Goal: Information Seeking & Learning: Compare options

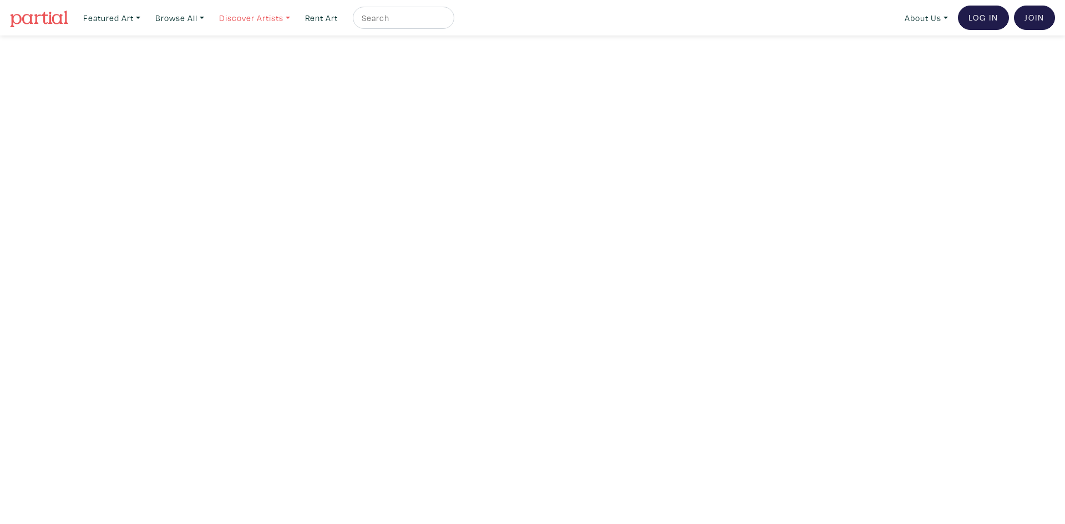
click at [145, 18] on link "Discover Artists" at bounding box center [111, 18] width 67 height 23
click at [291, 18] on link "Discover Artists" at bounding box center [254, 18] width 81 height 23
click at [145, 22] on link "Browse All" at bounding box center [111, 18] width 67 height 23
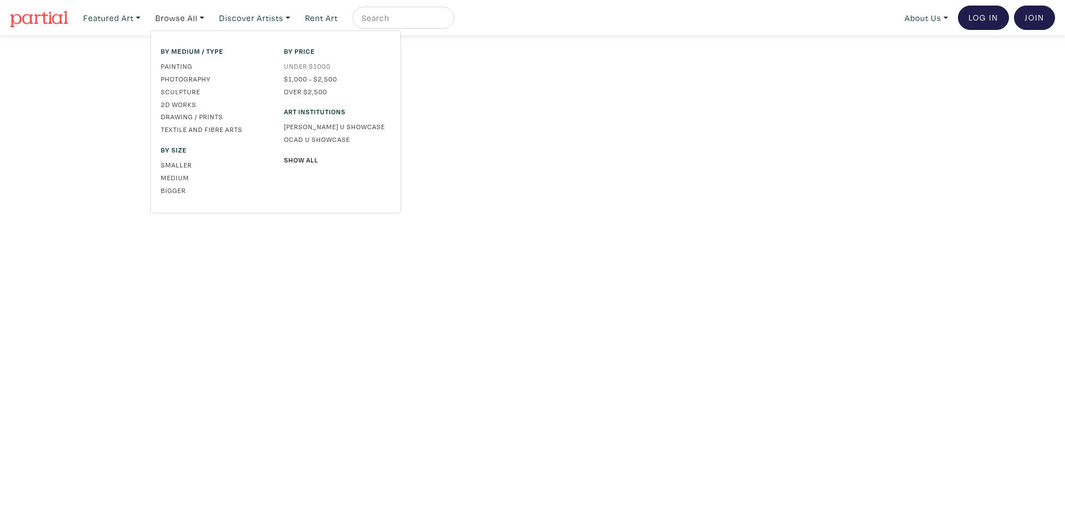
click at [298, 67] on link "Under $1000" at bounding box center [337, 66] width 107 height 10
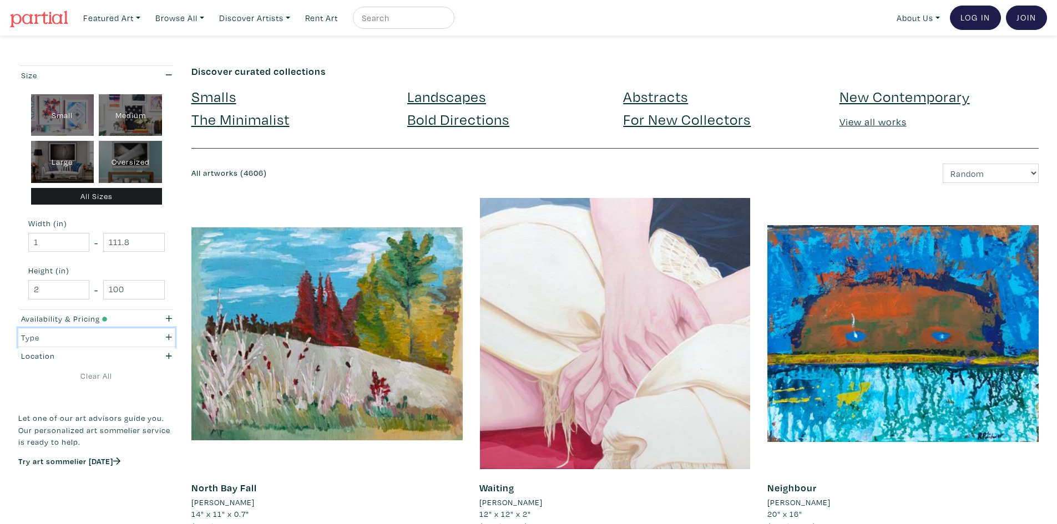
click at [165, 330] on button "Type" at bounding box center [96, 337] width 156 height 18
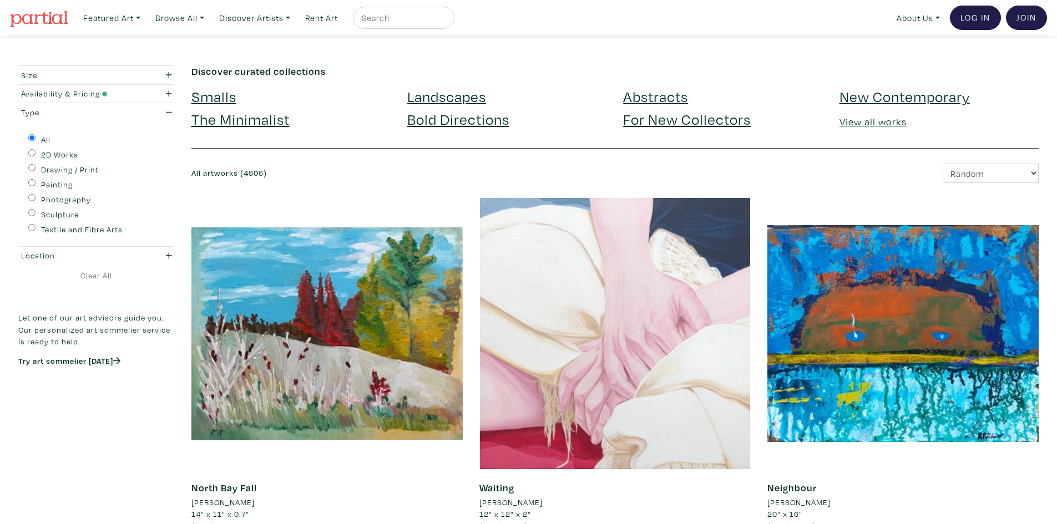
click at [31, 185] on input "Painting" at bounding box center [31, 182] width 7 height 7
radio input "true"
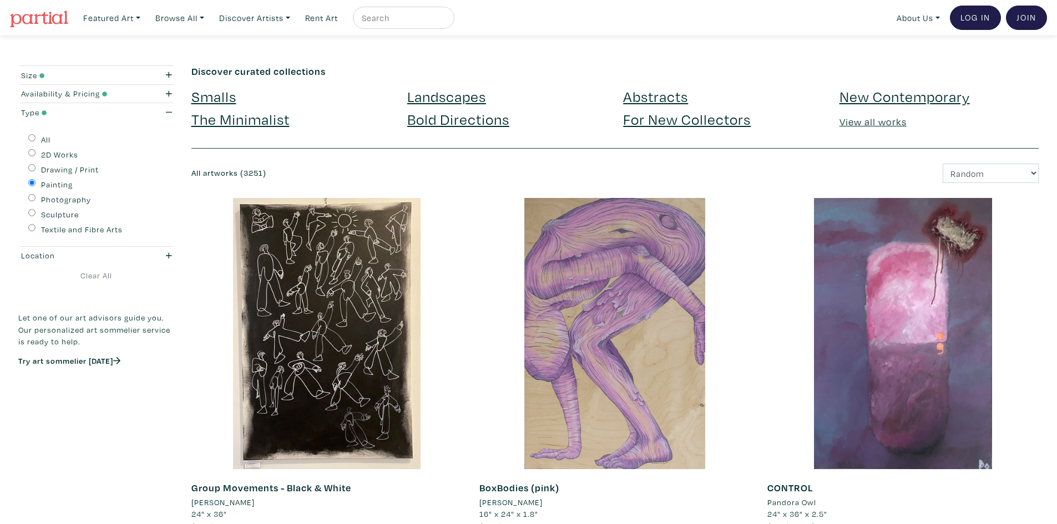
click at [31, 230] on input "Textile and Fibre Arts" at bounding box center [31, 227] width 7 height 7
radio input "true"
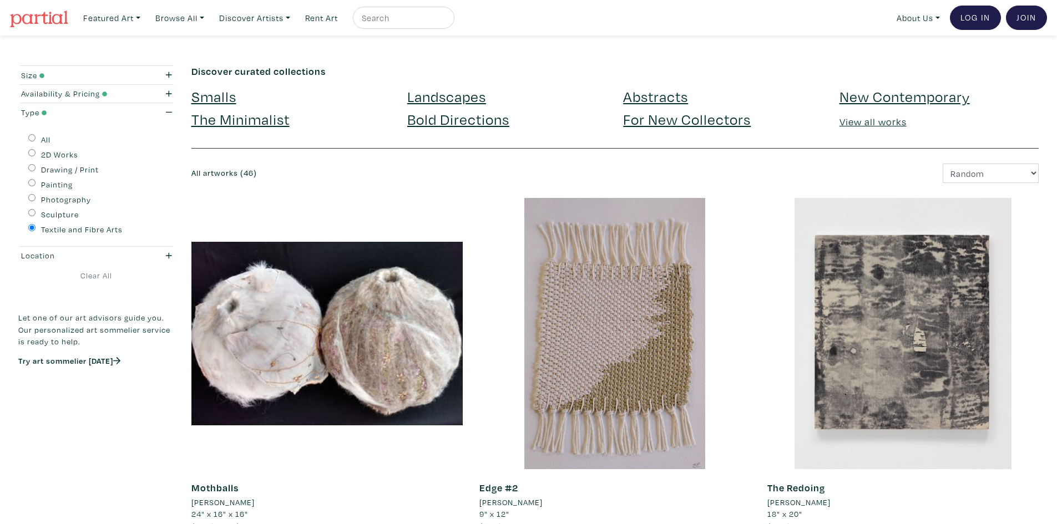
click at [31, 177] on div "Painting" at bounding box center [96, 183] width 136 height 15
click at [33, 184] on input "Painting" at bounding box center [31, 182] width 7 height 7
radio input "true"
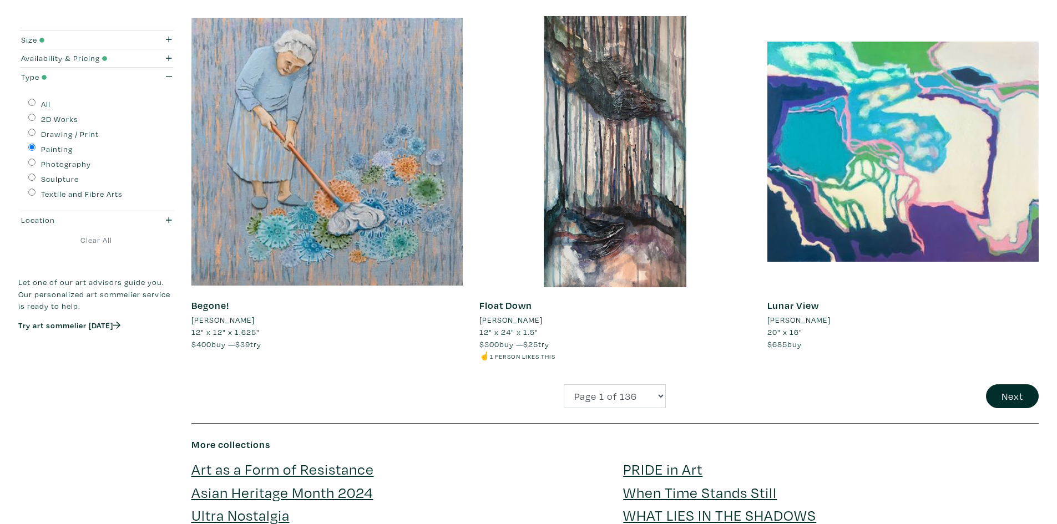
scroll to position [2774, 0]
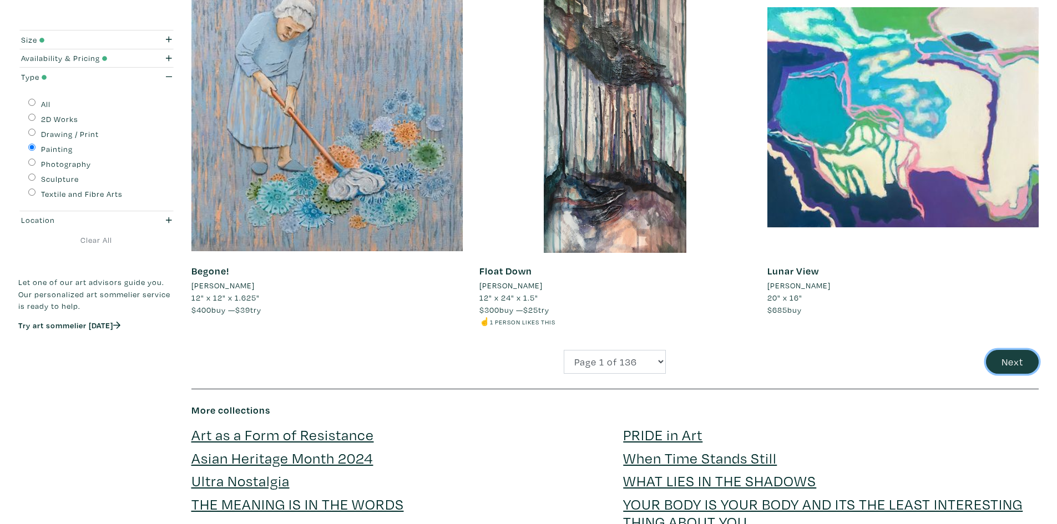
click at [1027, 366] on button "Next" at bounding box center [1012, 362] width 53 height 24
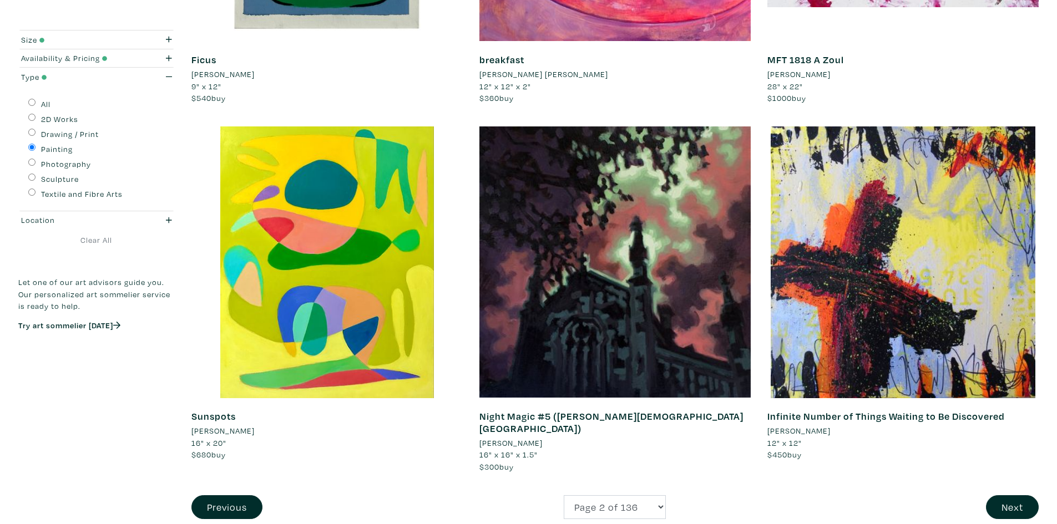
scroll to position [2774, 0]
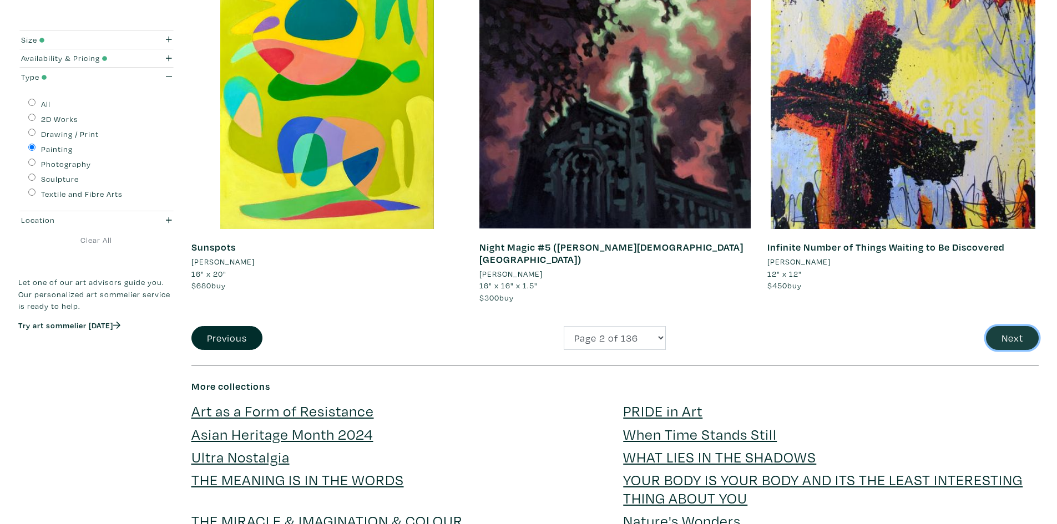
click at [1021, 328] on button "Next" at bounding box center [1012, 338] width 53 height 24
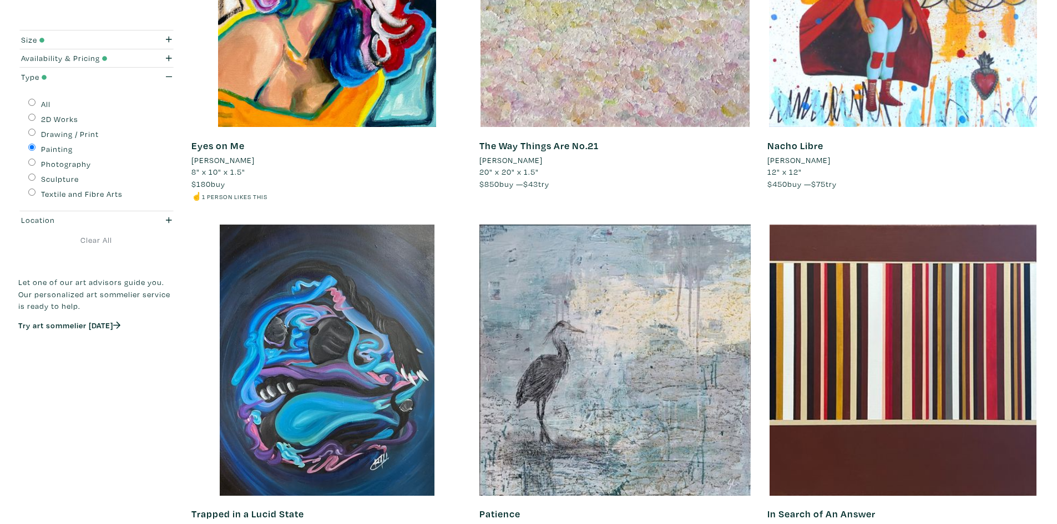
scroll to position [2663, 0]
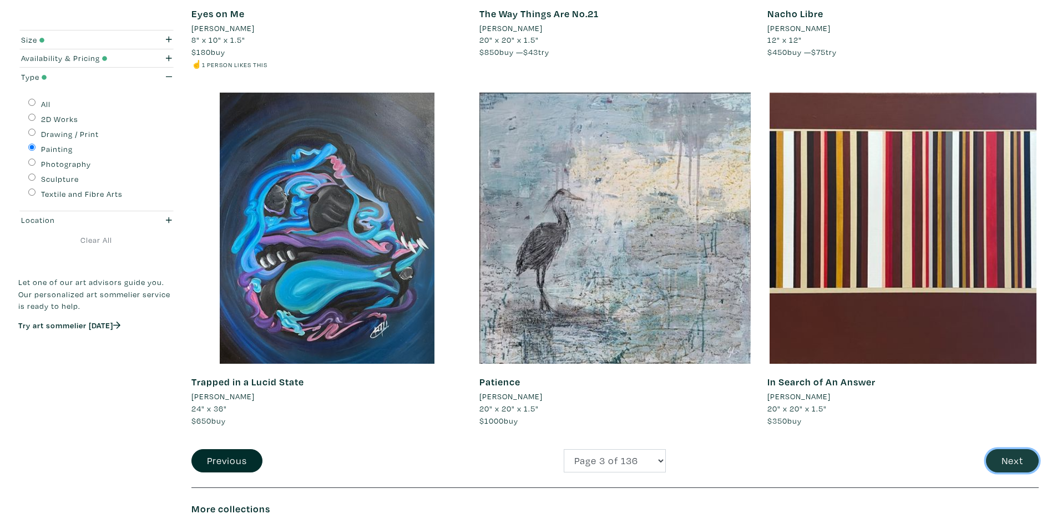
click at [1021, 463] on button "Next" at bounding box center [1012, 461] width 53 height 24
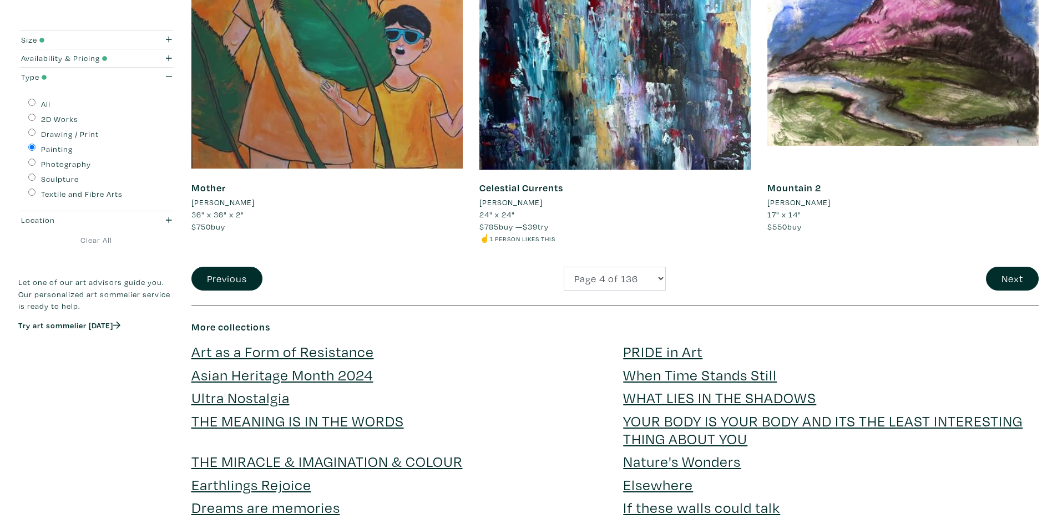
scroll to position [2940, 0]
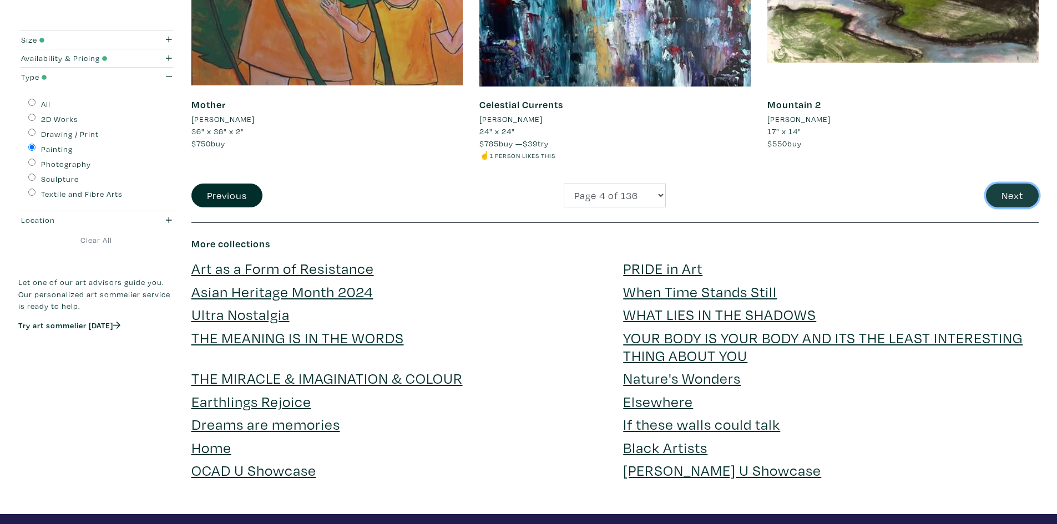
click at [1013, 205] on button "Next" at bounding box center [1012, 196] width 53 height 24
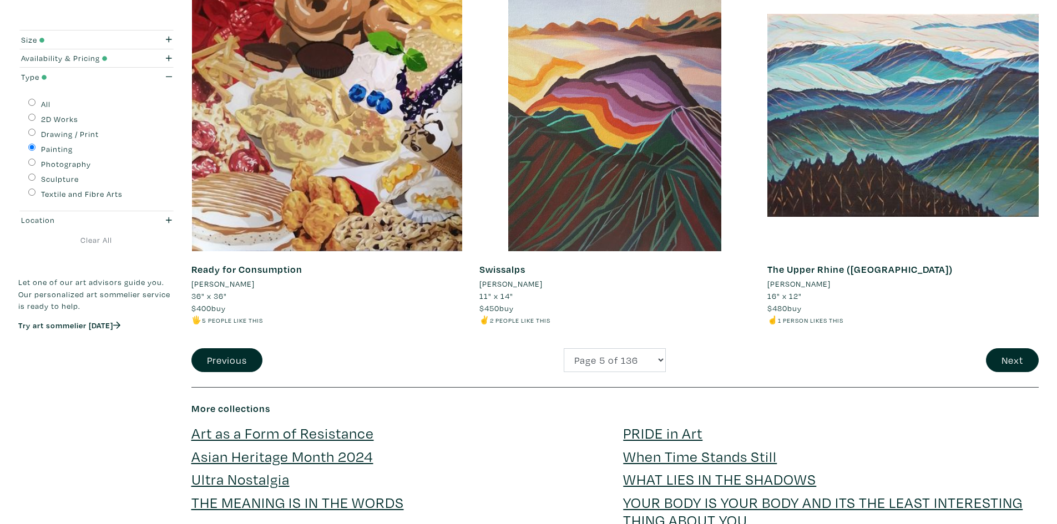
scroll to position [2829, 0]
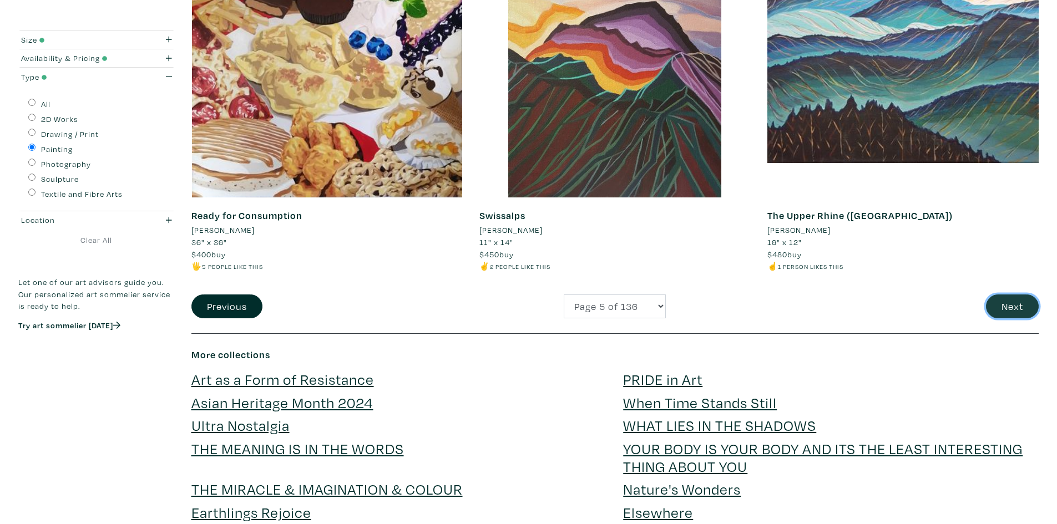
drag, startPoint x: 1017, startPoint y: 308, endPoint x: 1004, endPoint y: 308, distance: 13.3
click at [1017, 308] on button "Next" at bounding box center [1012, 307] width 53 height 24
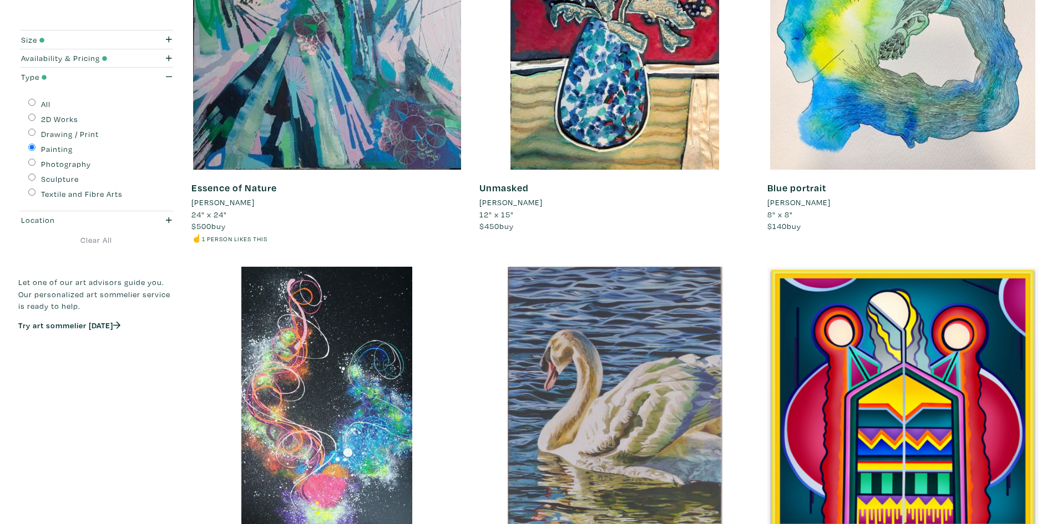
scroll to position [2162, 0]
